Goal: Transaction & Acquisition: Purchase product/service

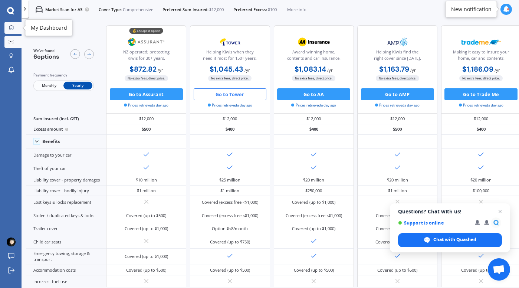
click at [13, 25] on icon at bounding box center [11, 27] width 5 height 5
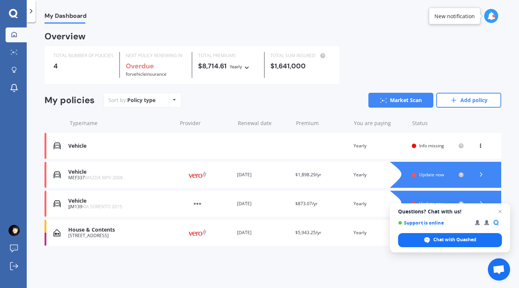
click at [161, 178] on div "MEF337 MAZDA MPV 2008" at bounding box center [120, 177] width 105 height 5
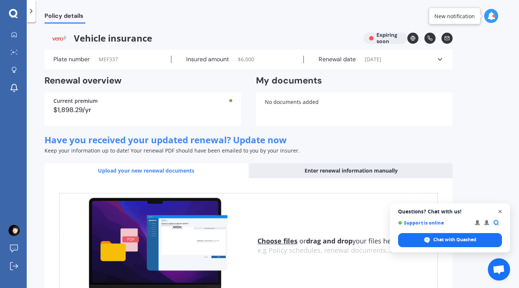
click at [499, 210] on span "Open chat" at bounding box center [500, 211] width 9 height 9
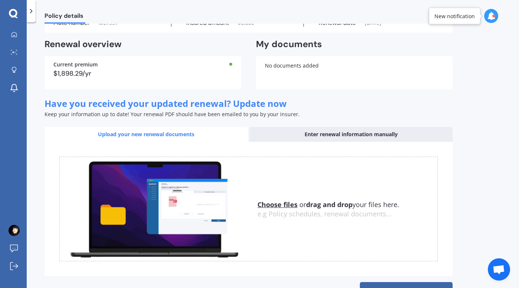
scroll to position [62, 0]
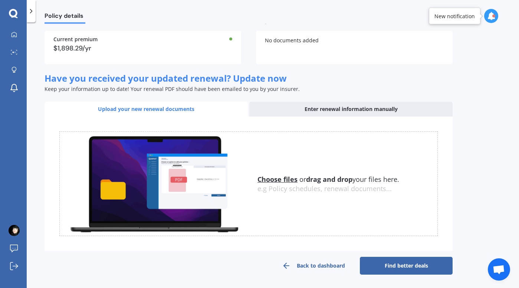
click at [388, 273] on link "Find better deals" at bounding box center [406, 266] width 93 height 18
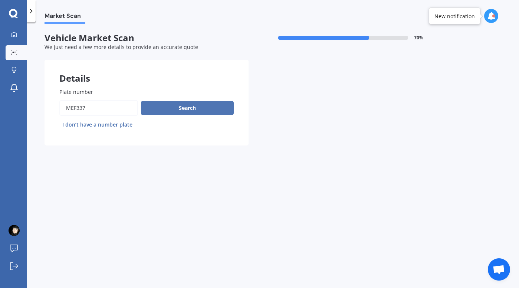
click at [188, 112] on button "Search" at bounding box center [187, 108] width 93 height 14
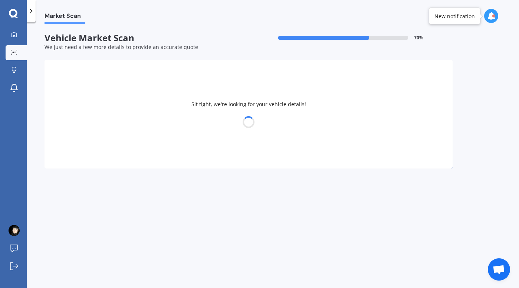
select select "MAZDA"
select select "MPV"
select select "01"
select select "1986"
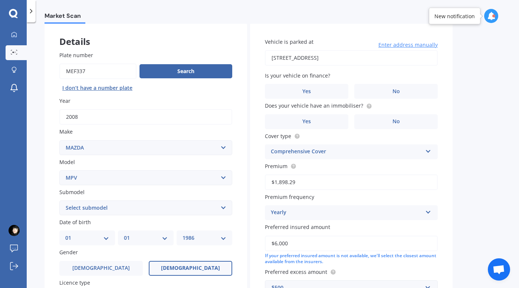
scroll to position [46, 0]
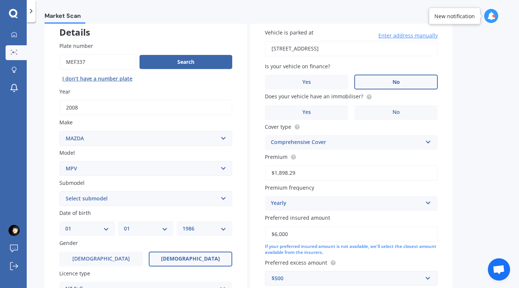
click at [379, 83] on label "No" at bounding box center [396, 82] width 84 height 15
click at [0, 0] on input "No" at bounding box center [0, 0] width 0 height 0
click at [385, 111] on label "No" at bounding box center [396, 112] width 84 height 15
click at [0, 0] on input "No" at bounding box center [0, 0] width 0 height 0
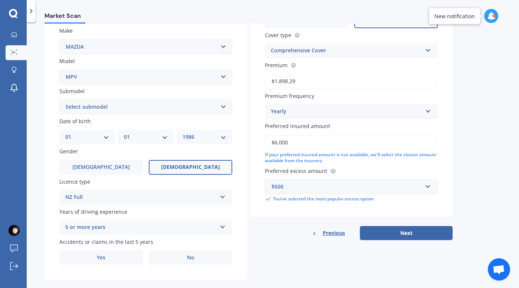
scroll to position [151, 0]
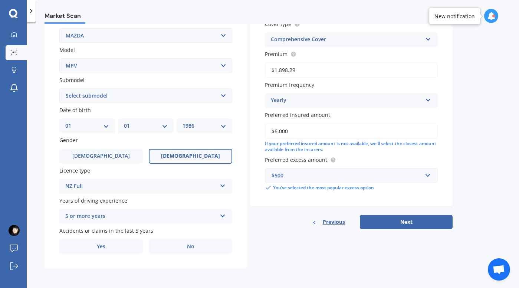
click at [383, 173] on div "$500" at bounding box center [347, 175] width 151 height 8
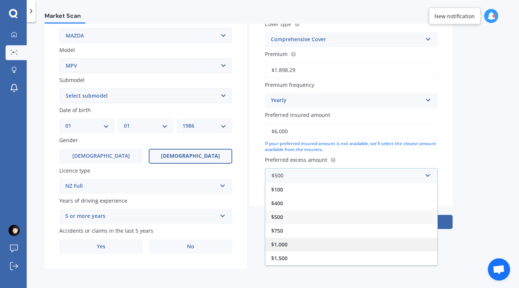
click at [320, 248] on div "$1,000" at bounding box center [351, 245] width 172 height 14
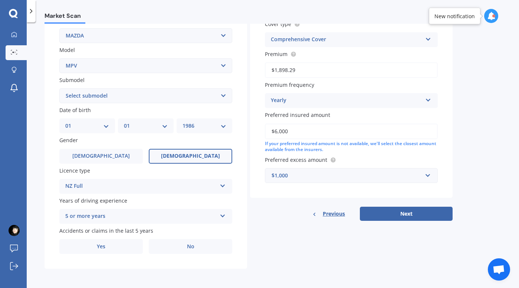
click at [320, 248] on div "Details Plate number Search I don’t have a number plate Year [DATE] Make Select…" at bounding box center [249, 90] width 408 height 358
click at [422, 220] on button "Next" at bounding box center [406, 214] width 93 height 14
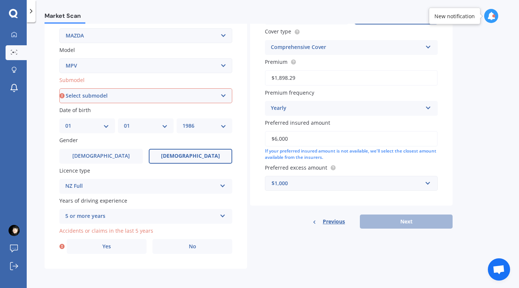
click at [164, 93] on select "Select submodel Petrol Petrol turbo" at bounding box center [145, 95] width 173 height 15
select select "PETROL TURBO"
click at [59, 88] on select "Select submodel Petrol Petrol turbo" at bounding box center [145, 95] width 173 height 15
click at [278, 227] on div "Previous Next" at bounding box center [351, 222] width 203 height 14
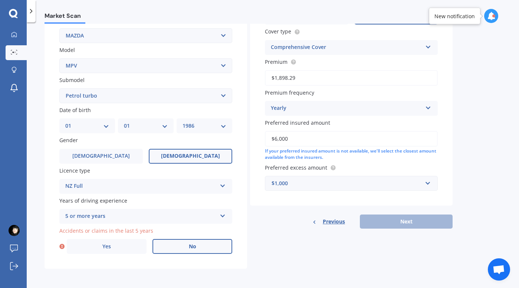
click at [167, 250] on label "No" at bounding box center [193, 246] width 80 height 15
click at [0, 0] on input "No" at bounding box center [0, 0] width 0 height 0
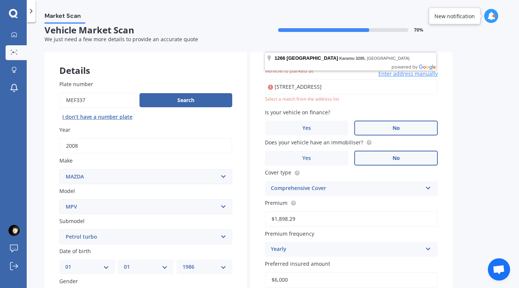
scroll to position [0, 0]
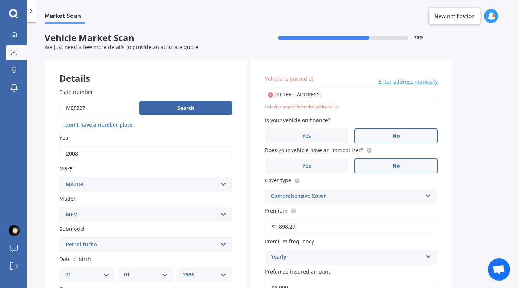
type input "[STREET_ADDRESS]"
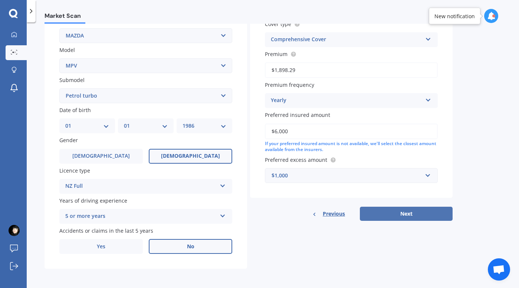
click at [411, 212] on button "Next" at bounding box center [406, 214] width 93 height 14
select select "01"
select select "1986"
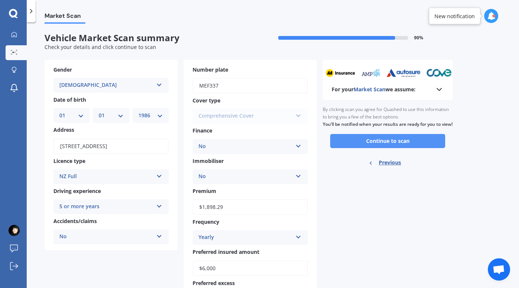
click at [396, 148] on button "Continue to scan" at bounding box center [387, 141] width 115 height 14
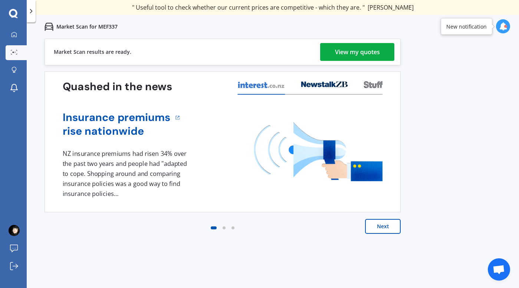
click at [354, 50] on div "View my quotes" at bounding box center [357, 52] width 45 height 18
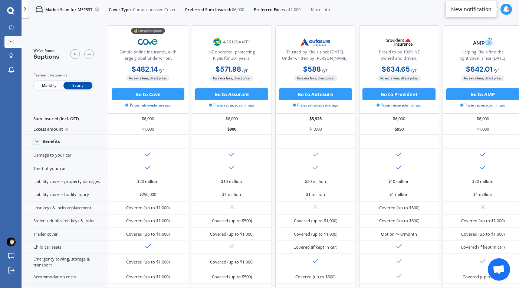
scroll to position [0, 111]
